Goal: Information Seeking & Learning: Learn about a topic

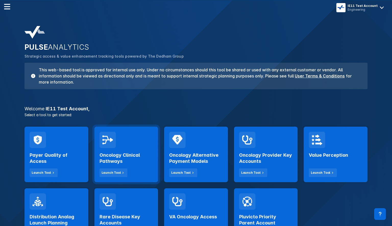
click at [141, 149] on div "Oncology Clinical Pathways Launch Tool" at bounding box center [126, 162] width 54 height 29
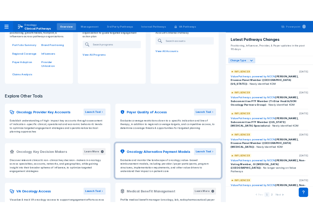
scroll to position [78, 0]
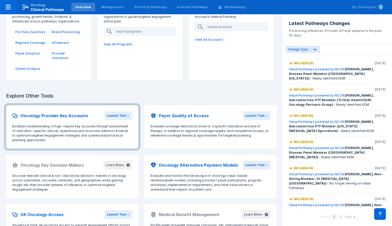
click at [79, 113] on h2 "Oncology Provider Key Accounts" at bounding box center [54, 116] width 68 height 6
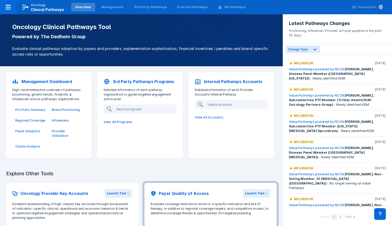
click at [168, 190] on h2 "Payer Quality of Access" at bounding box center [184, 193] width 50 height 6
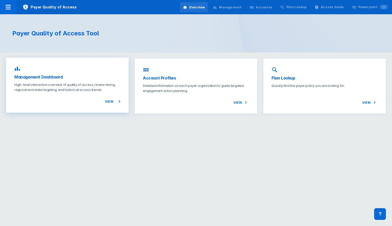
click at [88, 91] on p "High-level interactive overview of quality of access, review timing, regional a…" at bounding box center [67, 87] width 106 height 10
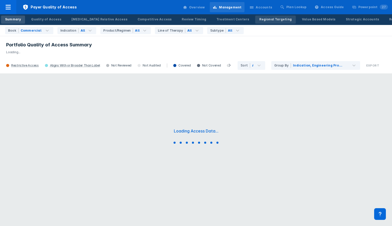
click at [259, 19] on div "Regional Targeting" at bounding box center [275, 19] width 32 height 5
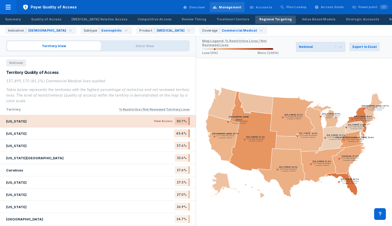
click at [117, 123] on div "[US_STATE] View Access 50.7%" at bounding box center [98, 121] width 196 height 12
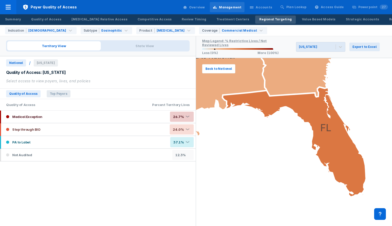
click at [62, 95] on span "Top Payers" at bounding box center [59, 93] width 24 height 7
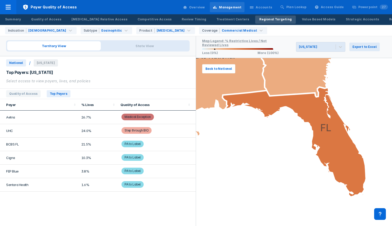
click at [17, 119] on td "Aetna" at bounding box center [39, 118] width 78 height 14
click at [26, 96] on span "Quality of Access" at bounding box center [23, 93] width 34 height 7
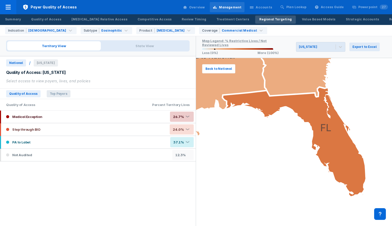
click at [60, 93] on span "Top Payers" at bounding box center [59, 93] width 24 height 7
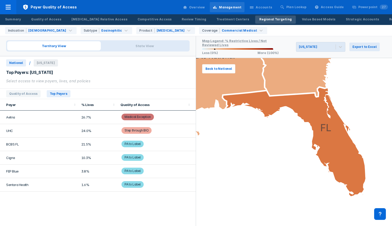
click at [187, 34] on div "Indication [MEDICAL_DATA] Subtype Eosinophilic Product [MEDICAL_DATA] Coverage …" at bounding box center [197, 30] width 388 height 11
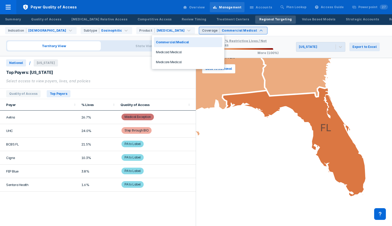
click at [222, 30] on div "Commercial Medical" at bounding box center [239, 30] width 35 height 5
click at [174, 52] on div "Medicaid Medical" at bounding box center [188, 52] width 68 height 10
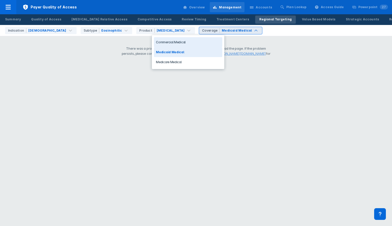
click at [222, 32] on div "Medicaid Medical" at bounding box center [237, 30] width 30 height 5
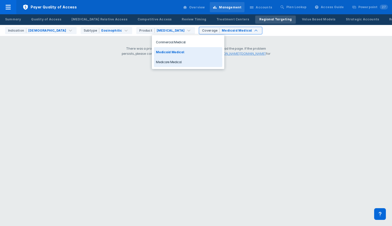
click at [171, 63] on div "Medicare Medical" at bounding box center [188, 62] width 68 height 10
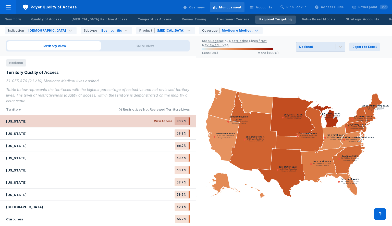
click at [118, 123] on div "[US_STATE] View Access 80.9%" at bounding box center [98, 121] width 196 height 12
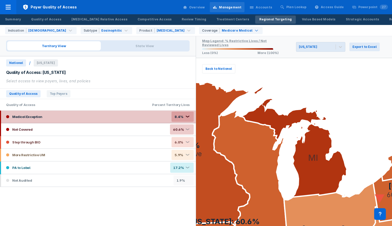
click at [64, 118] on div "Medical Exception 8.4% ❮" at bounding box center [98, 117] width 195 height 12
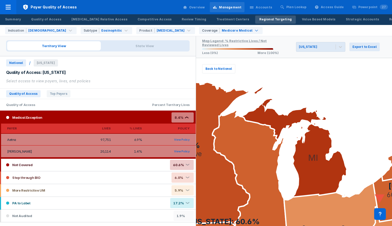
click at [137, 117] on div "Medical Exception 8.4% ❮" at bounding box center [98, 117] width 195 height 12
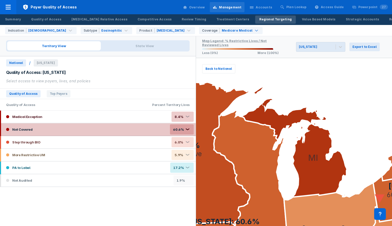
click at [131, 127] on div "Not Covered 60.6% ❮" at bounding box center [98, 129] width 195 height 12
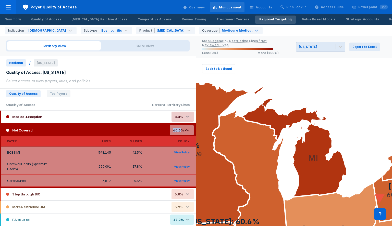
click at [131, 127] on div "Not Covered 60.6% ❮" at bounding box center [98, 130] width 195 height 12
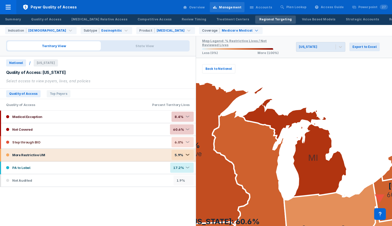
click at [126, 156] on div "More Restrictive UM 5.9% ❮" at bounding box center [98, 155] width 195 height 12
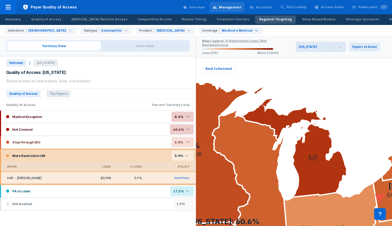
click at [55, 95] on span "Top Payers" at bounding box center [59, 93] width 24 height 7
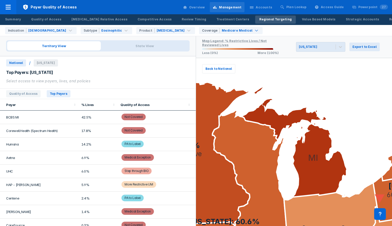
click at [26, 120] on td "BCBS MI" at bounding box center [39, 118] width 78 height 14
click at [14, 118] on td "BCBS MI" at bounding box center [39, 118] width 78 height 14
click at [222, 29] on div "Medicare Medical" at bounding box center [237, 30] width 31 height 5
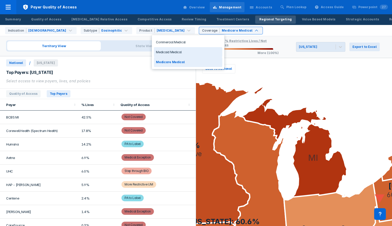
click at [168, 53] on div "Medicaid Medical" at bounding box center [188, 52] width 68 height 10
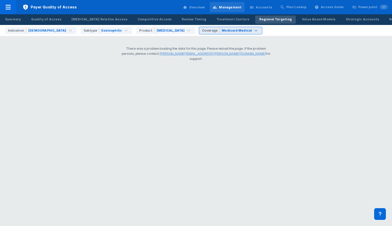
click at [222, 30] on div "Medicaid Medical" at bounding box center [237, 30] width 30 height 5
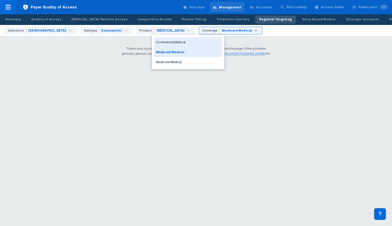
click at [169, 42] on div "Commercial Medical" at bounding box center [188, 42] width 68 height 10
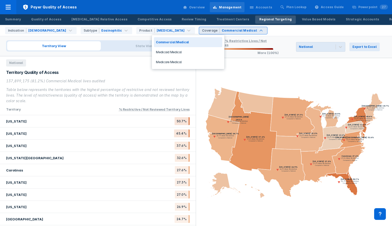
click at [222, 31] on div "Commercial Medical" at bounding box center [239, 30] width 35 height 5
click at [170, 43] on div "Commercial Medical" at bounding box center [188, 42] width 68 height 10
click at [222, 28] on div "Commercial Medical" at bounding box center [239, 30] width 35 height 5
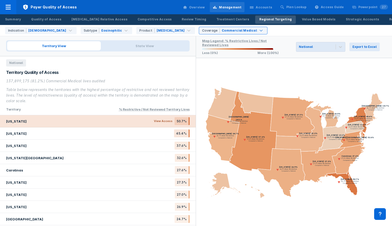
click at [144, 122] on div "[US_STATE] View Access 50.7%" at bounding box center [98, 121] width 196 height 12
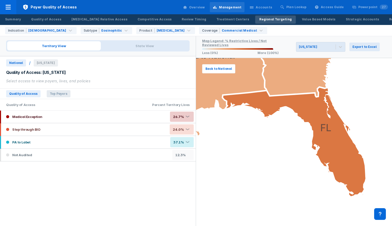
click at [60, 94] on span "Top Payers" at bounding box center [59, 93] width 24 height 7
